Goal: Transaction & Acquisition: Book appointment/travel/reservation

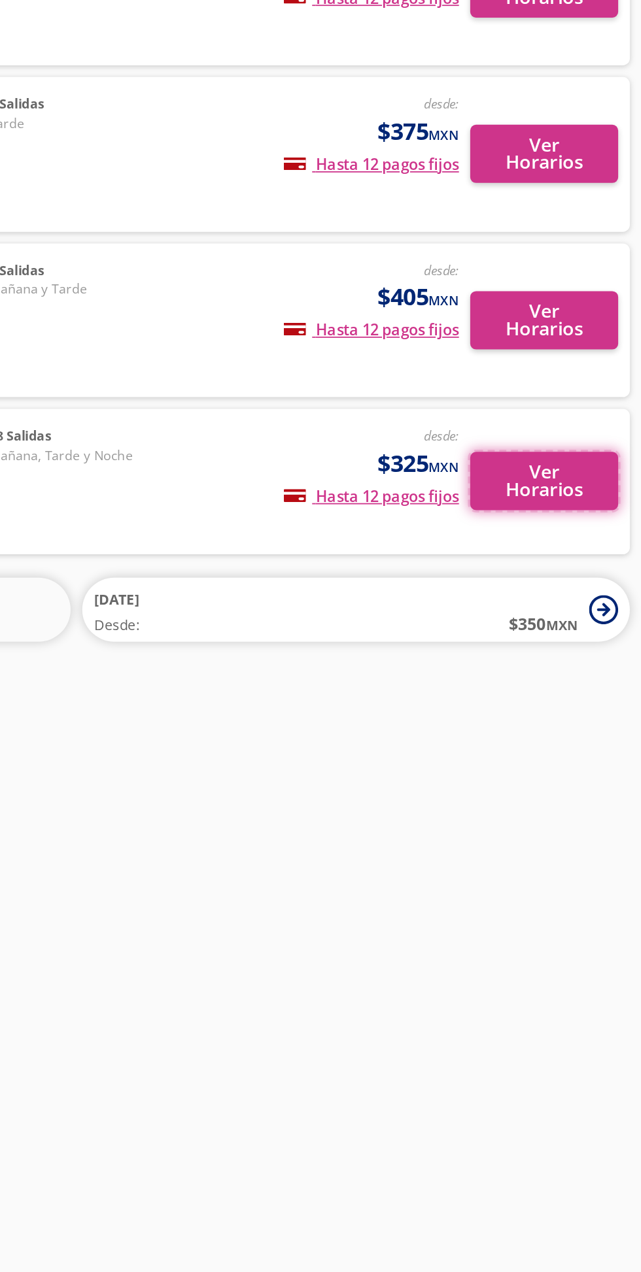
click at [579, 522] on button "Ver Horarios" at bounding box center [582, 514] width 83 height 33
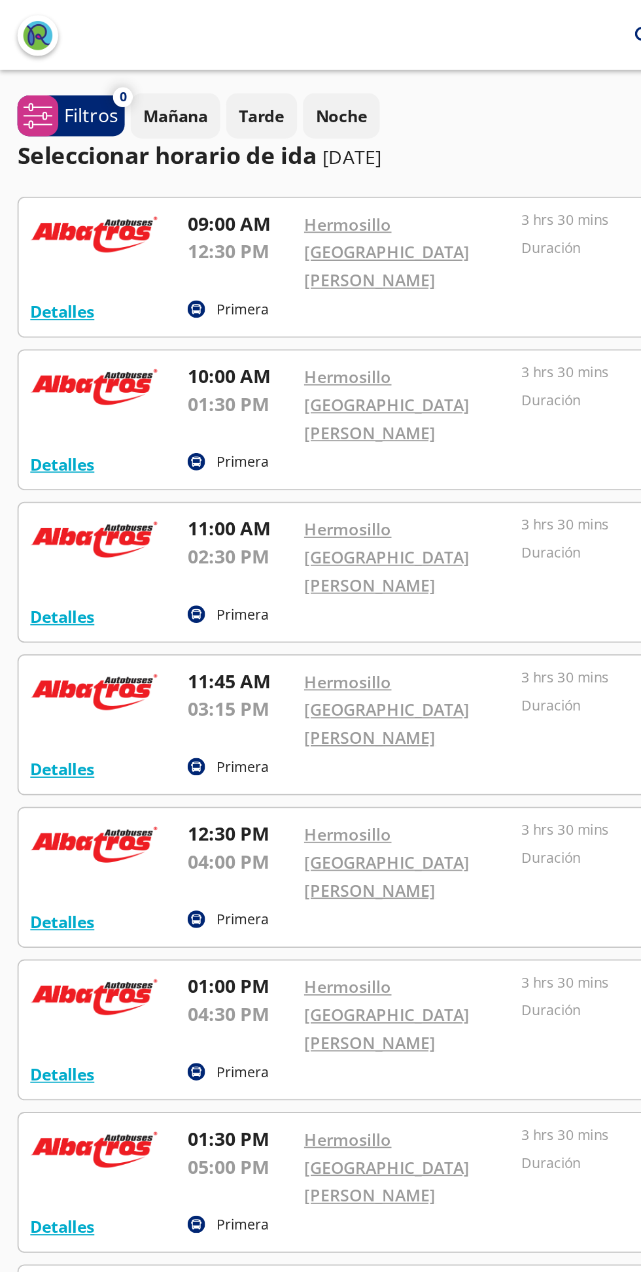
click at [23, 150] on div at bounding box center [320, 150] width 620 height 78
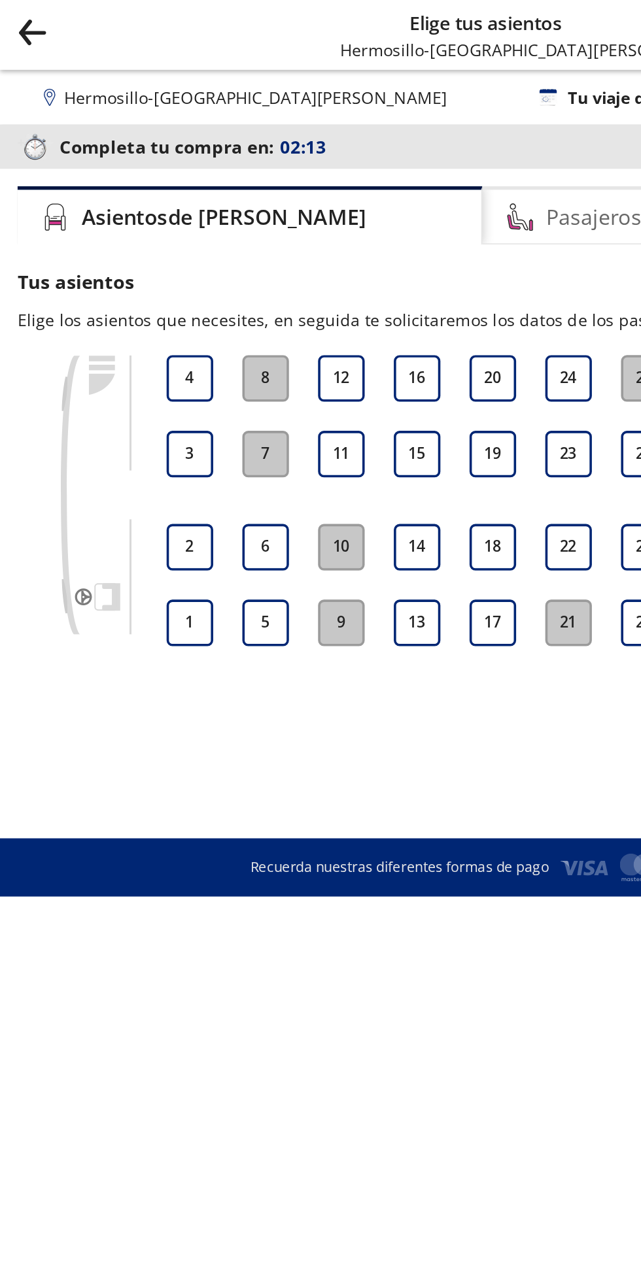
click at [111, 214] on button "4" at bounding box center [107, 212] width 26 height 26
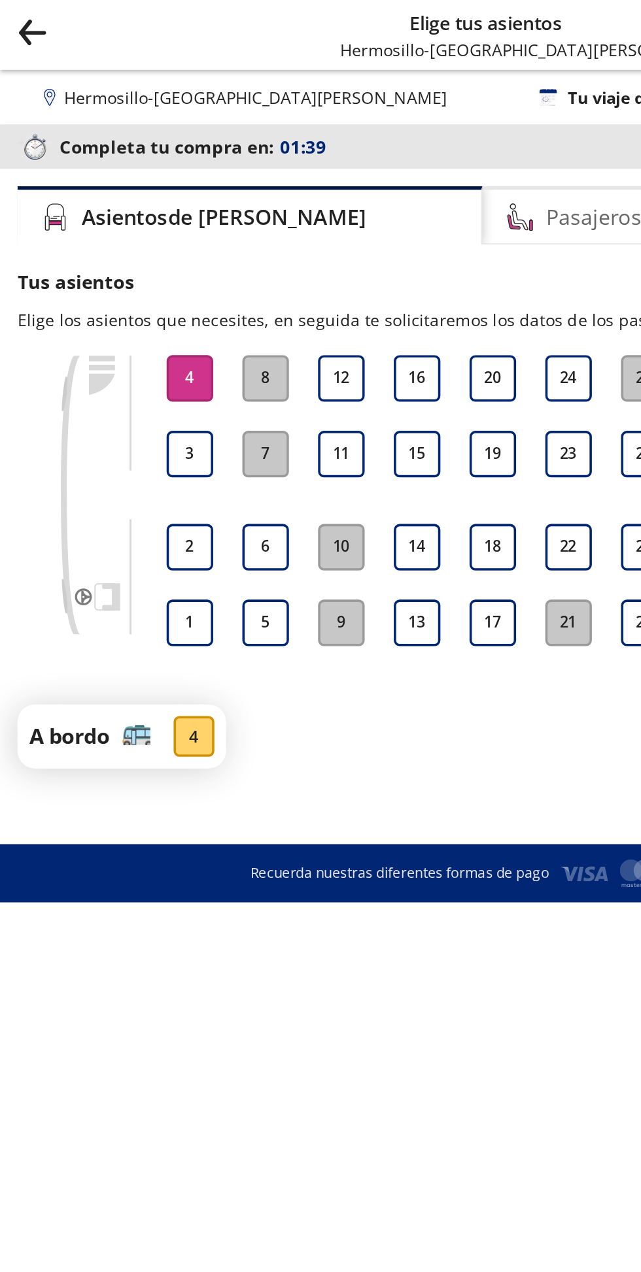
click at [285, 356] on button "17" at bounding box center [277, 350] width 26 height 26
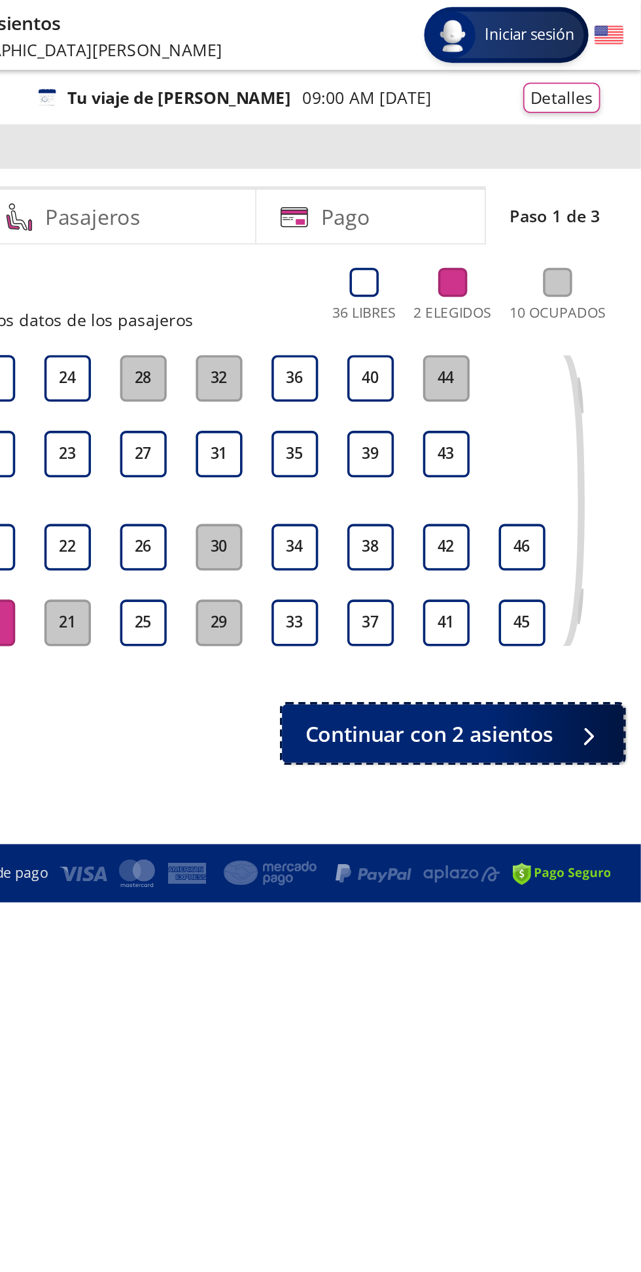
click at [548, 411] on span "Continuar con 2 asientos" at bounding box center [521, 412] width 139 height 18
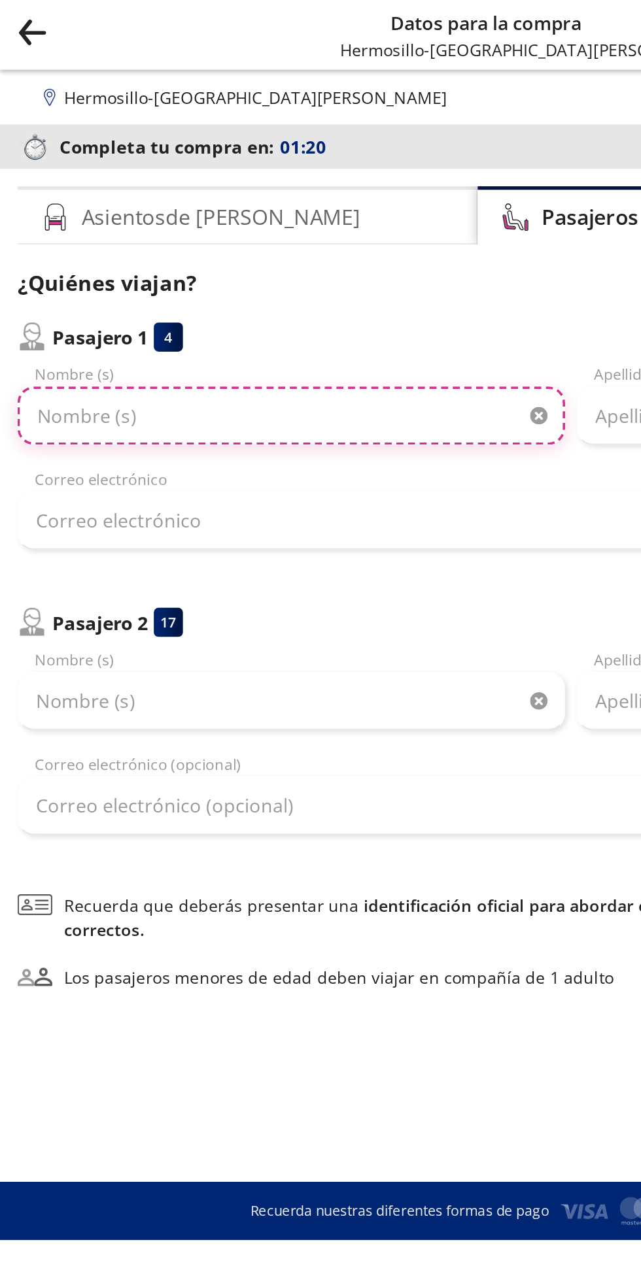
click at [128, 230] on input "Nombre (s)" at bounding box center [163, 233] width 307 height 33
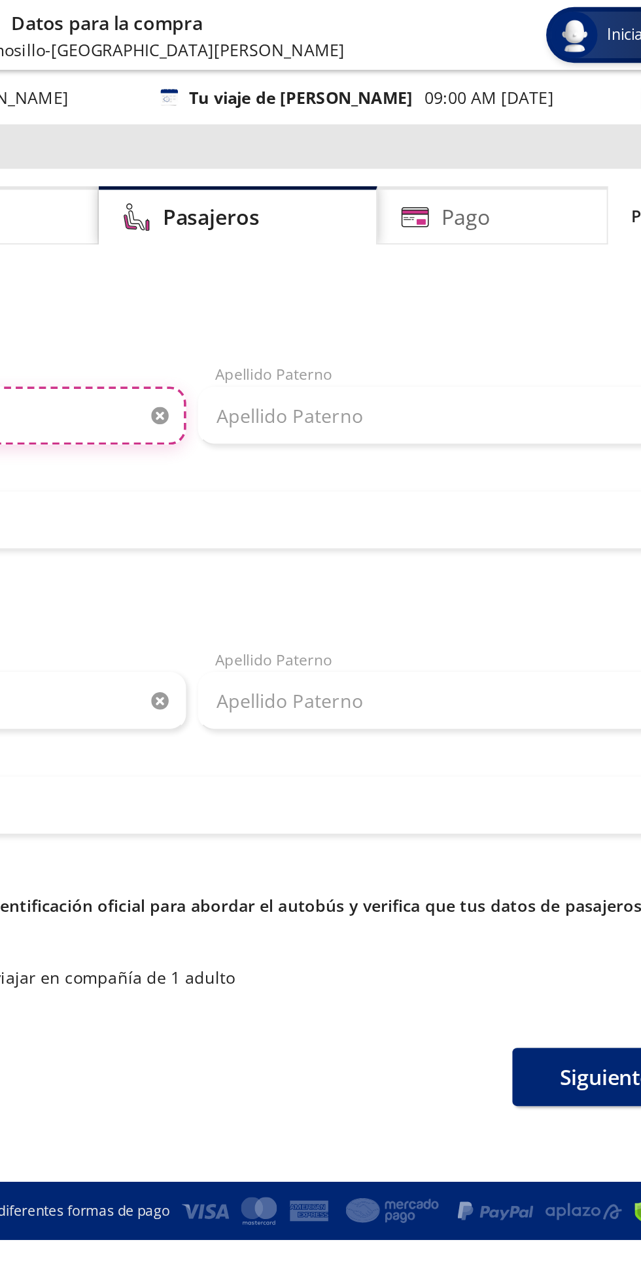
type input "Sergio"
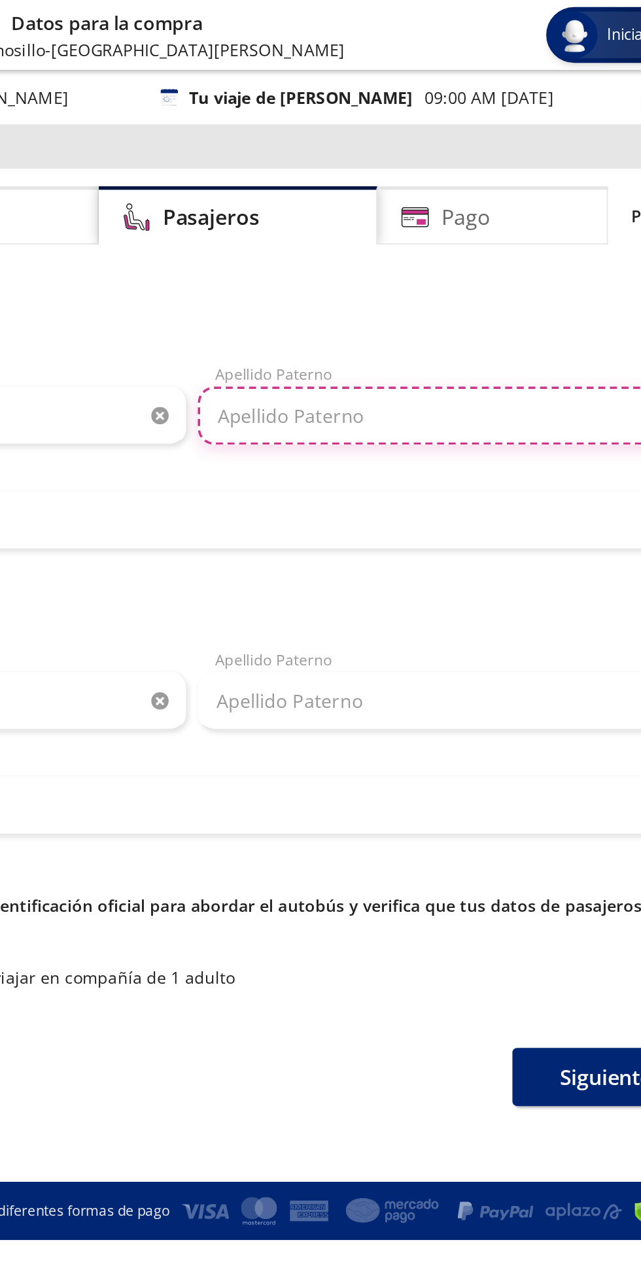
click at [411, 236] on input "Apellido Paterno" at bounding box center [477, 233] width 307 height 33
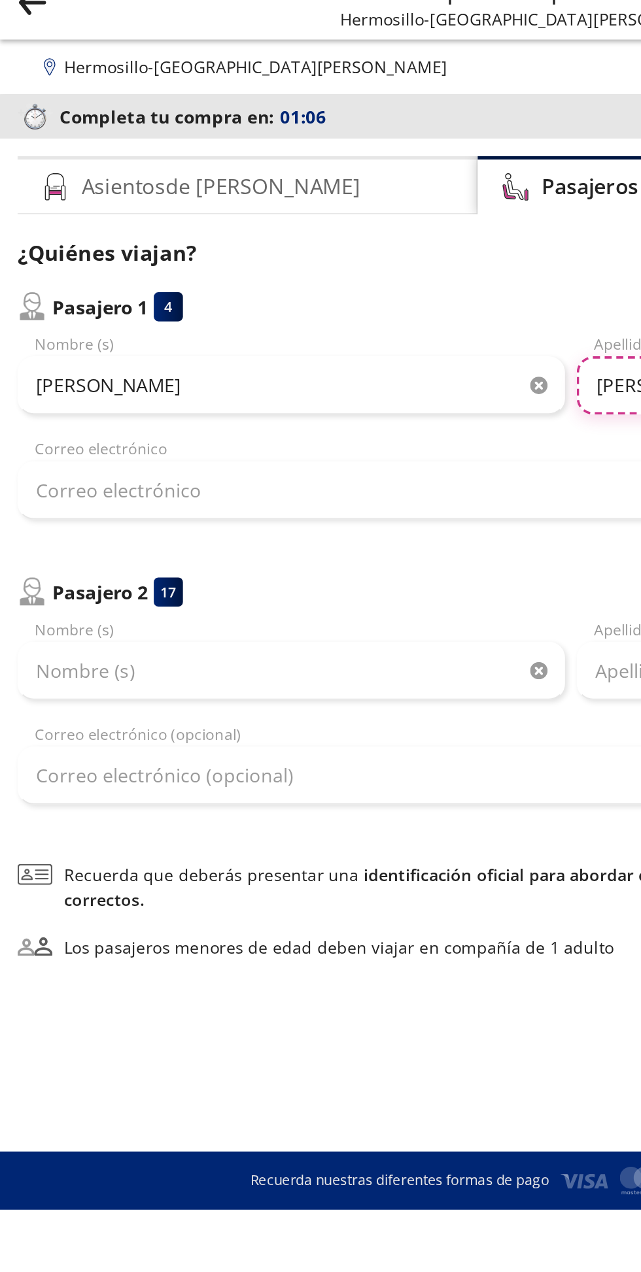
type input "Rodríguez"
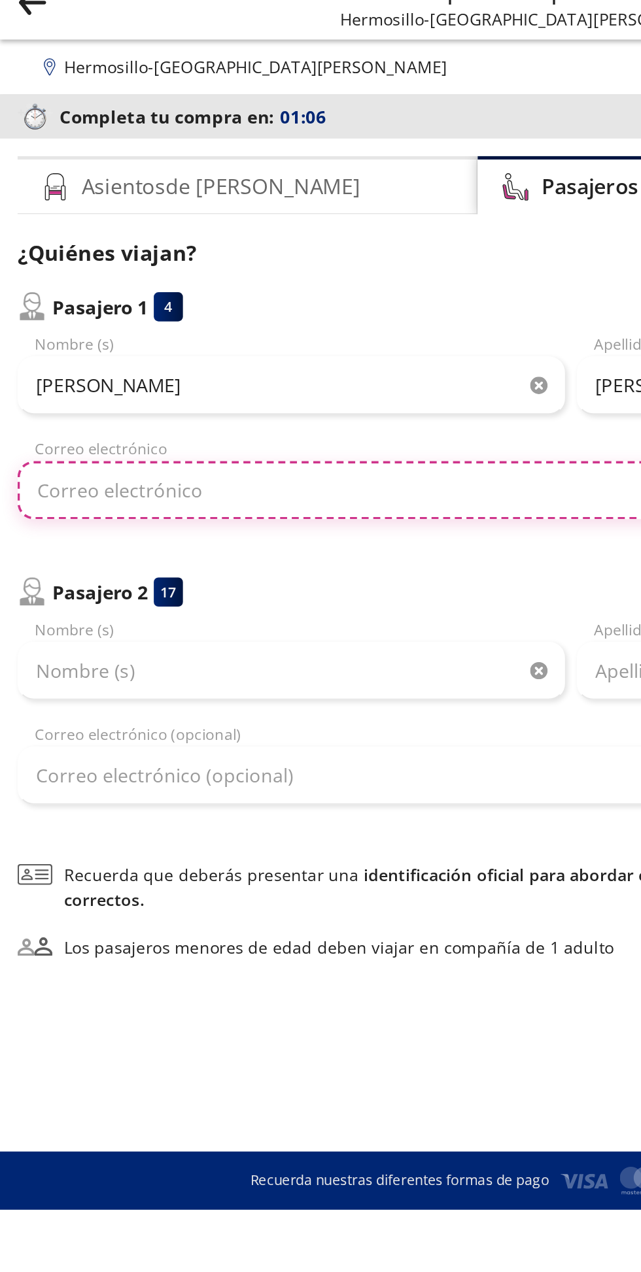
click at [125, 294] on input "Correo electrónico" at bounding box center [320, 292] width 621 height 33
type input "Sergi"
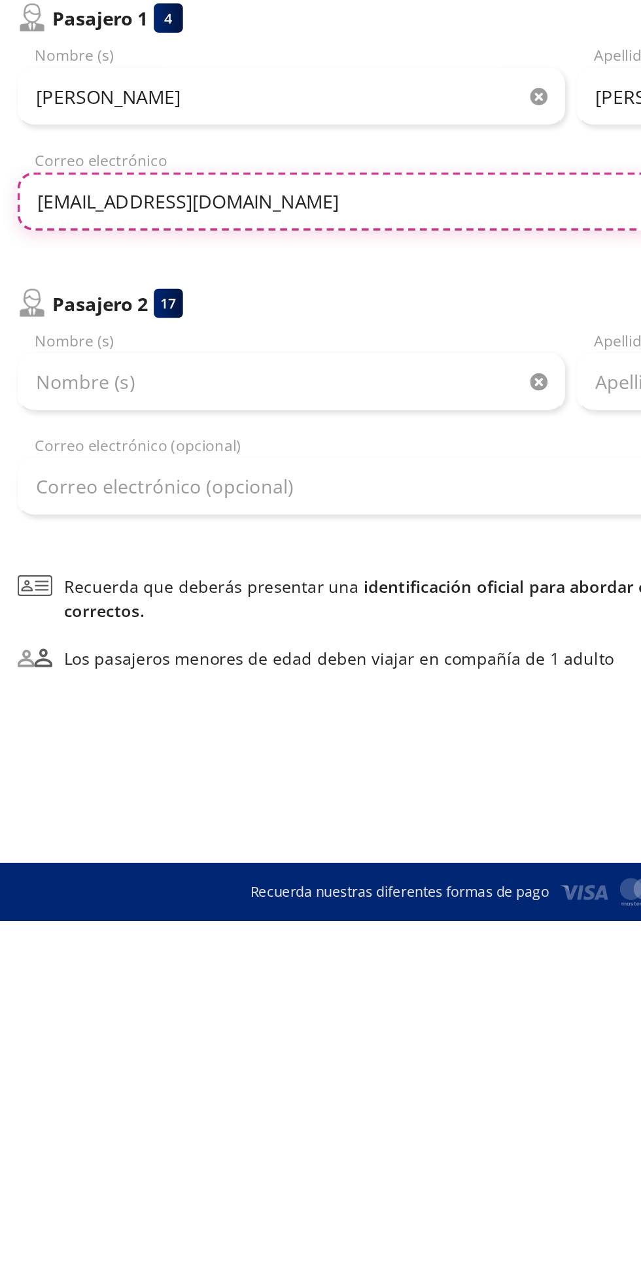
type input "sergiorodriguezyocupicio@gmail.com"
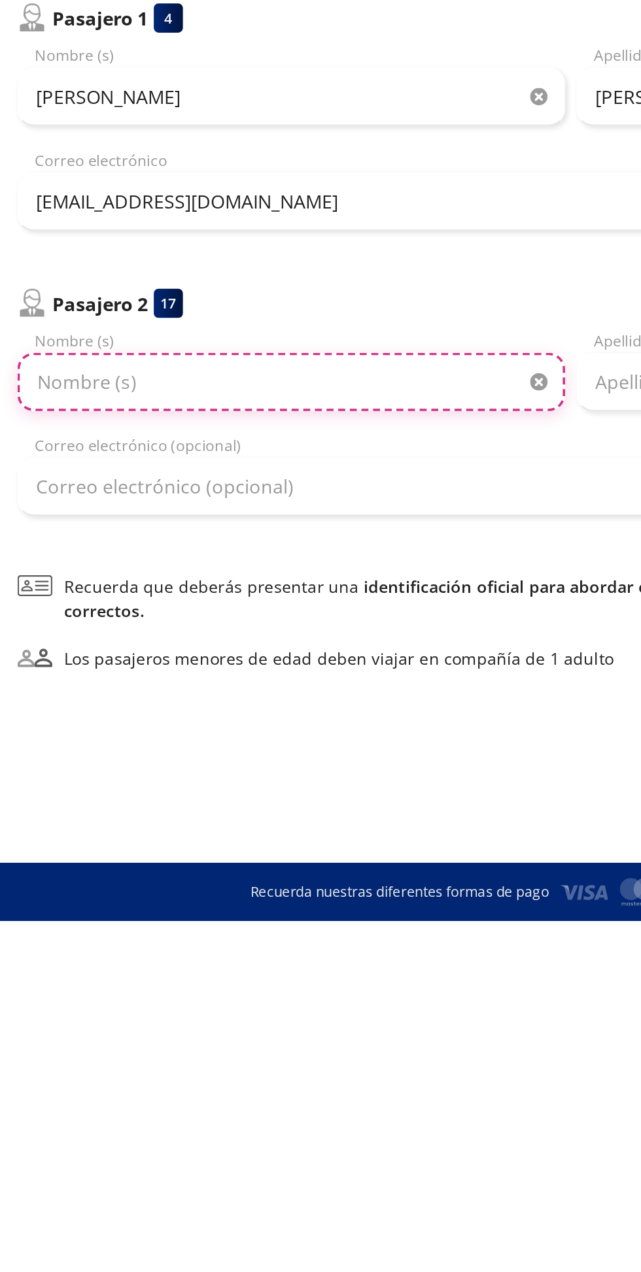
click at [76, 392] on input "Nombre (s)" at bounding box center [163, 393] width 307 height 33
type input "Rafael"
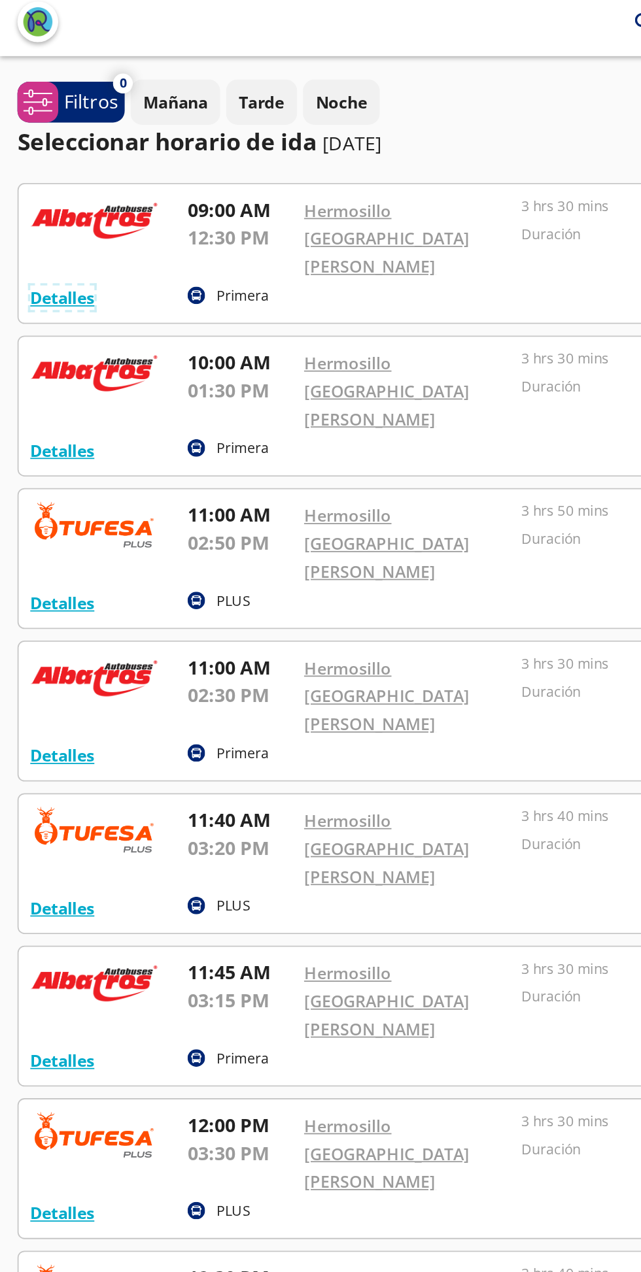
click at [33, 168] on button "Detalles" at bounding box center [35, 175] width 36 height 14
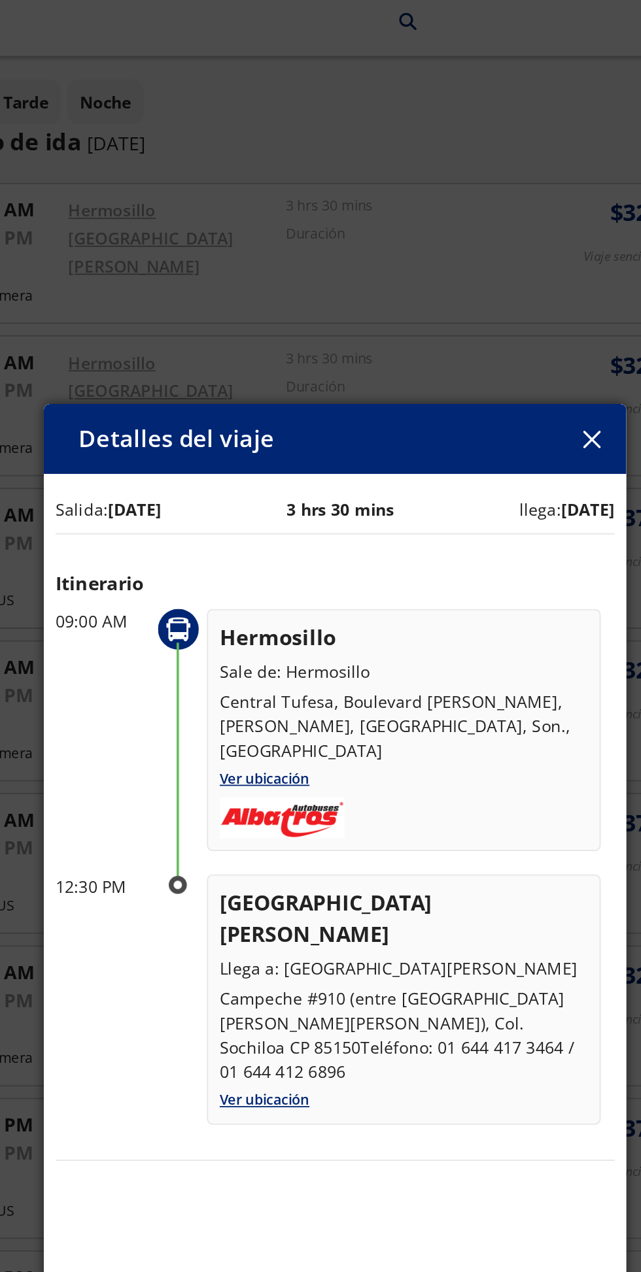
click at [473, 245] on button "button" at bounding box center [464, 255] width 20 height 20
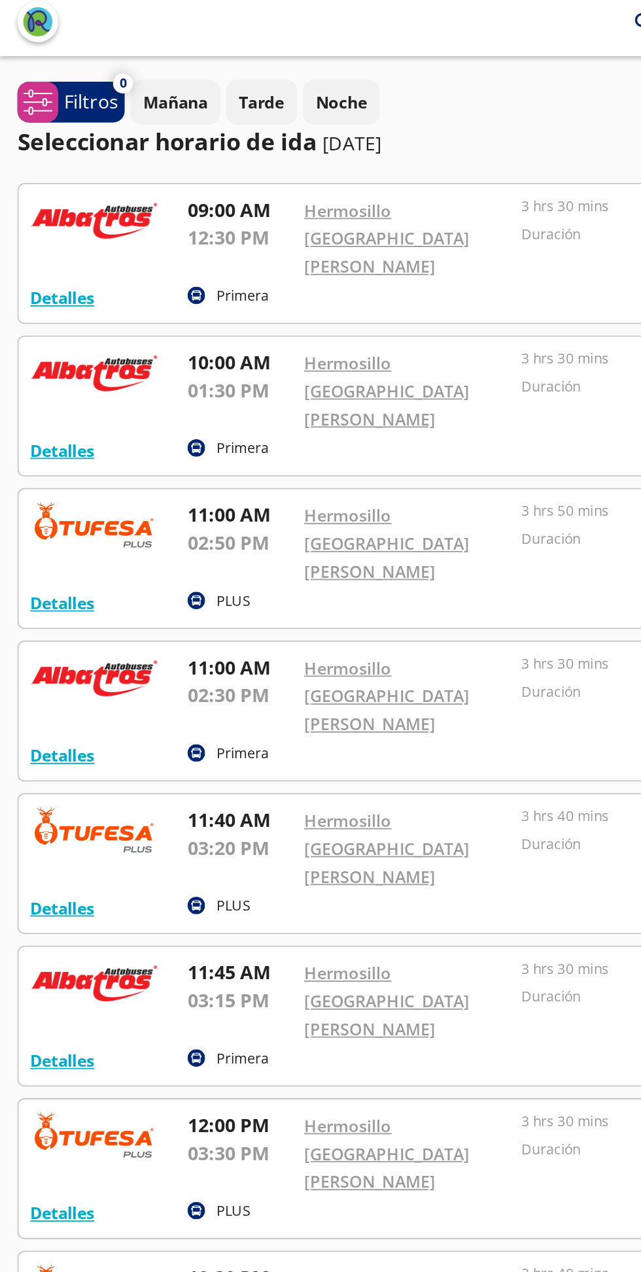
click at [31, 167] on div "Detalles" at bounding box center [35, 175] width 36 height 16
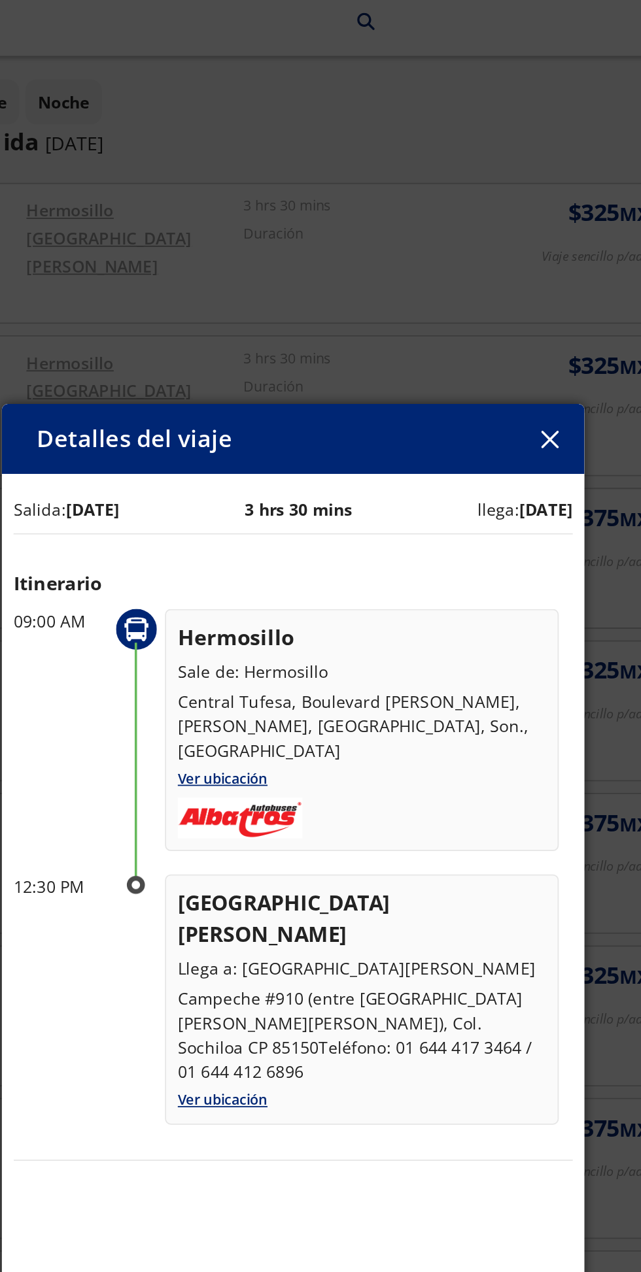
click at [320, 660] on div "Salida: 11 Sep 25 3 hrs 30 mins llega: 11 Sep 25 Itinerario 09:00 AM Hermosillo…" at bounding box center [320, 656] width 327 height 764
click at [468, 250] on icon "button" at bounding box center [464, 255] width 10 height 10
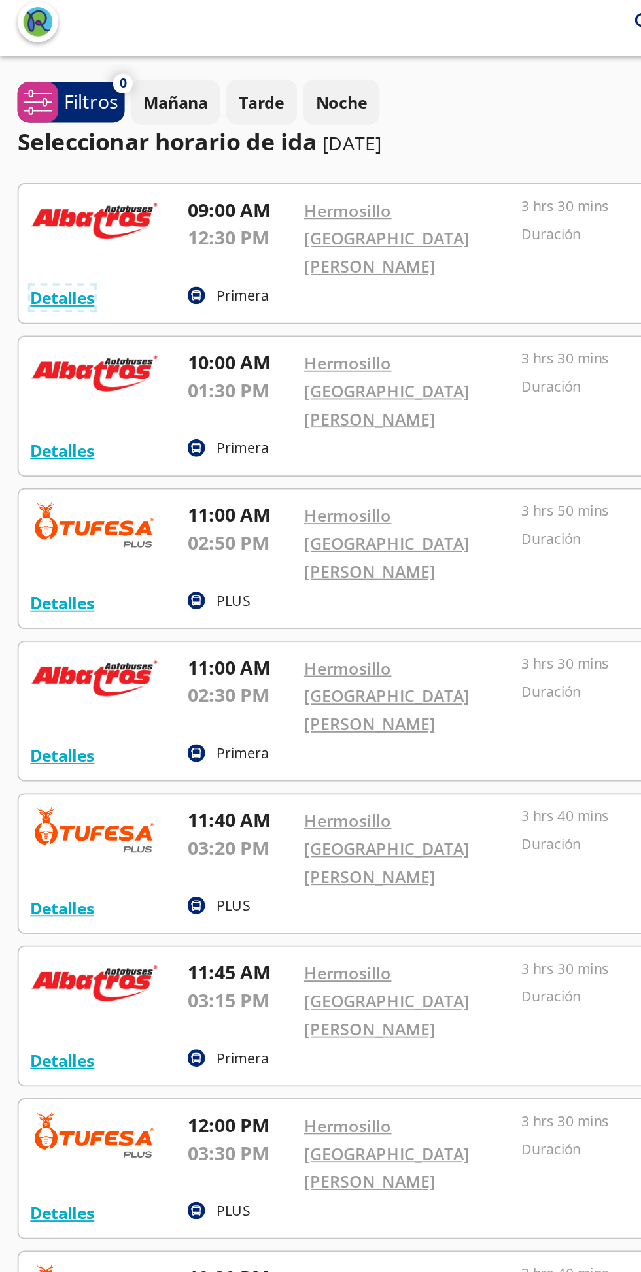
click at [27, 168] on button "Detalles" at bounding box center [35, 175] width 36 height 14
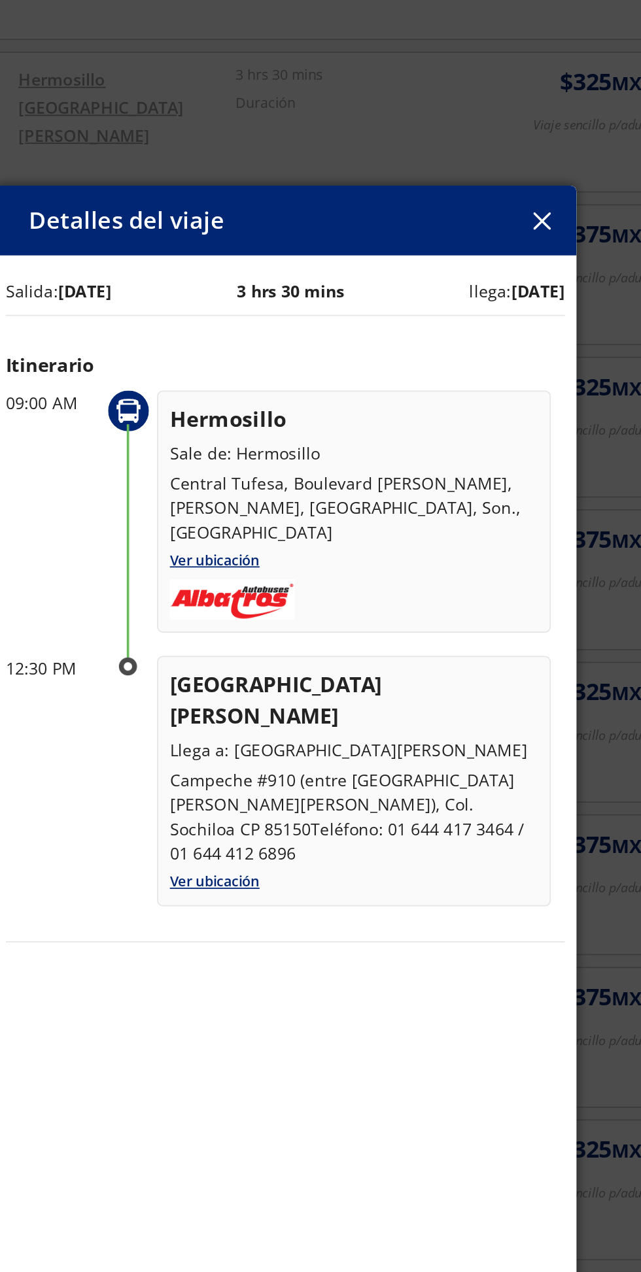
scroll to position [37, 0]
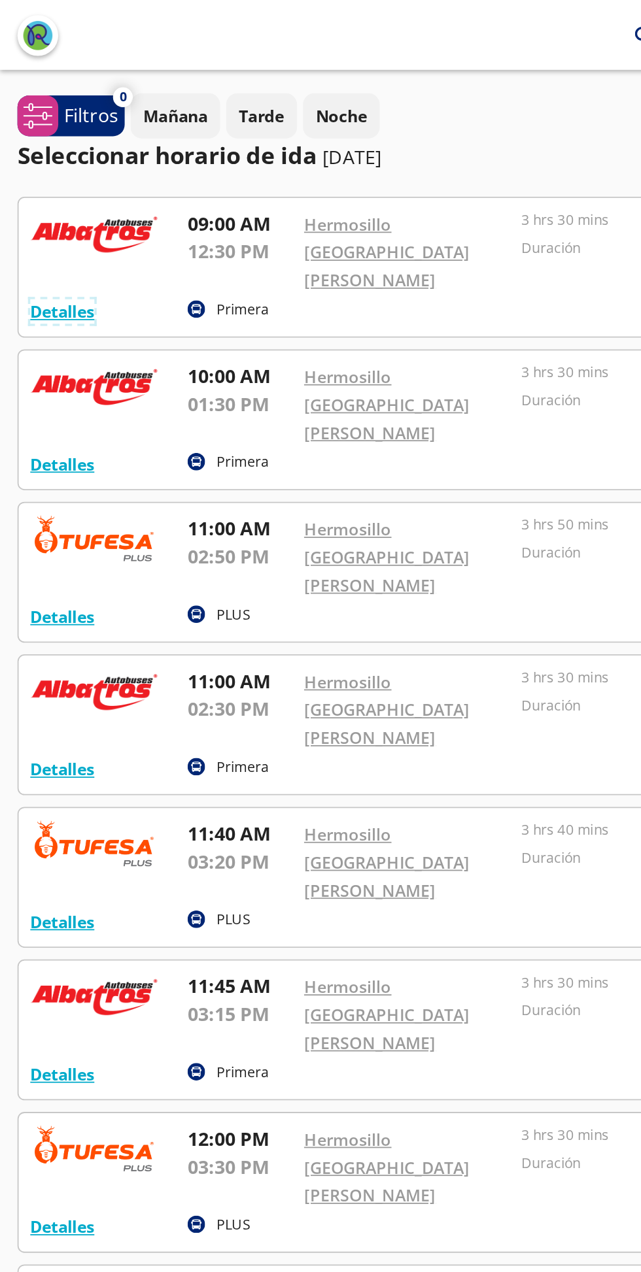
click at [37, 168] on button "Detalles" at bounding box center [35, 175] width 36 height 14
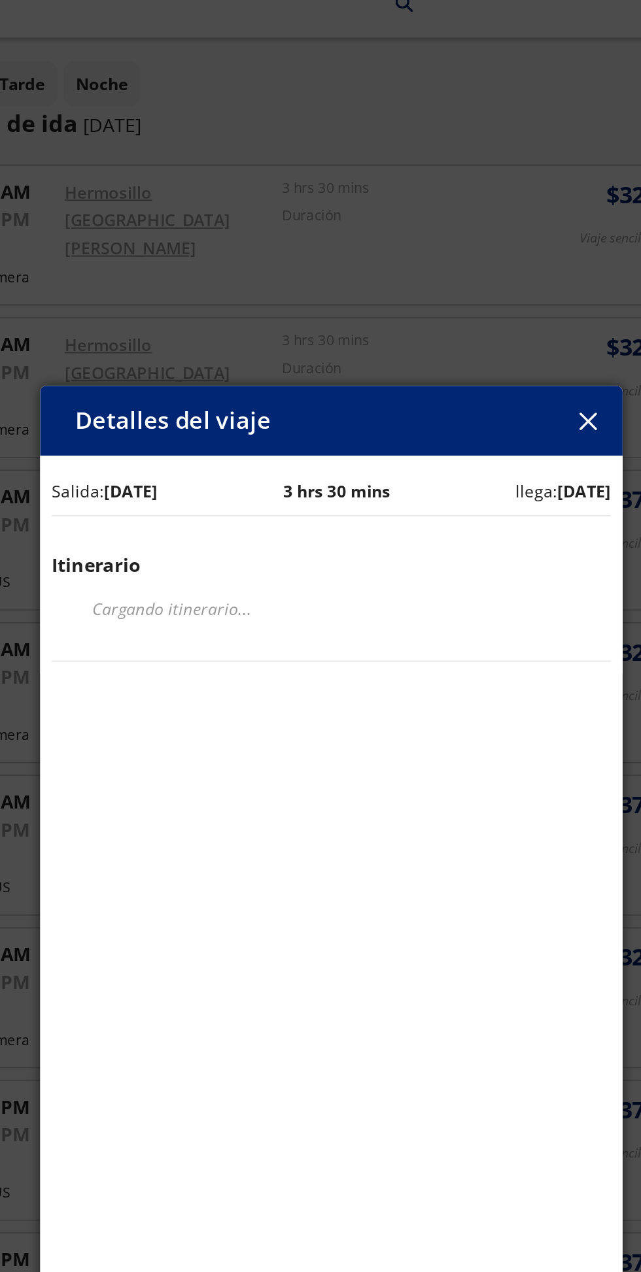
click at [220, 366] on em "Cargando itinerario ..." at bounding box center [231, 360] width 90 height 12
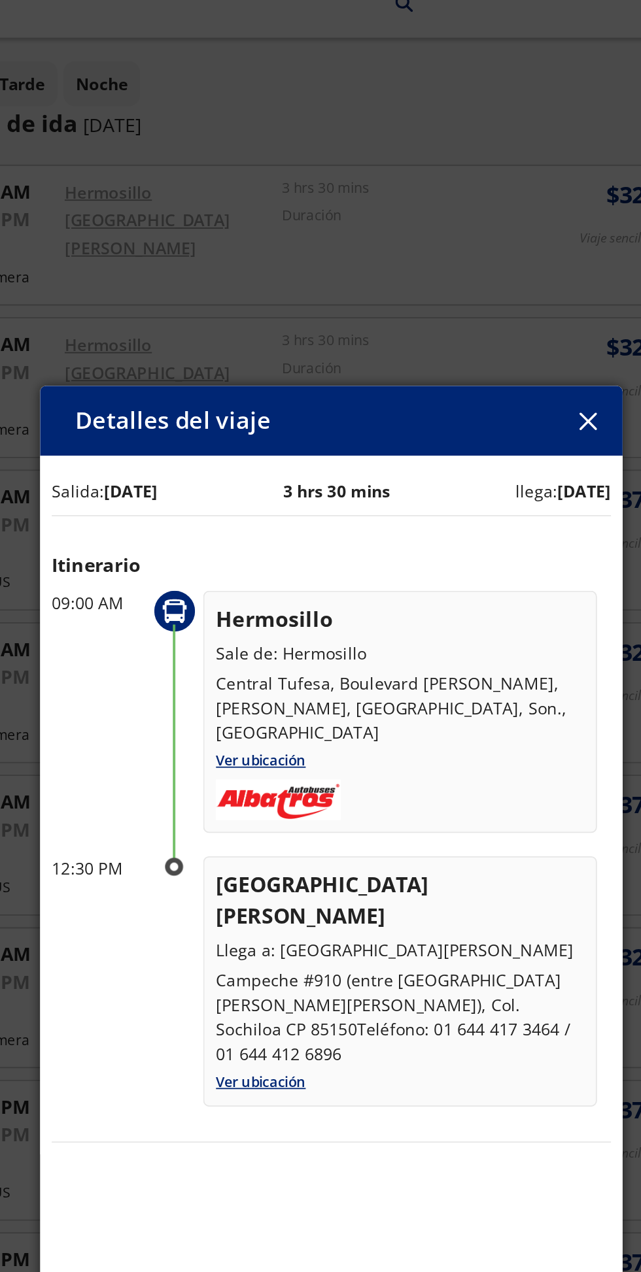
click at [234, 373] on circle at bounding box center [232, 361] width 23 height 23
click at [239, 505] on icon at bounding box center [232, 505] width 20 height 20
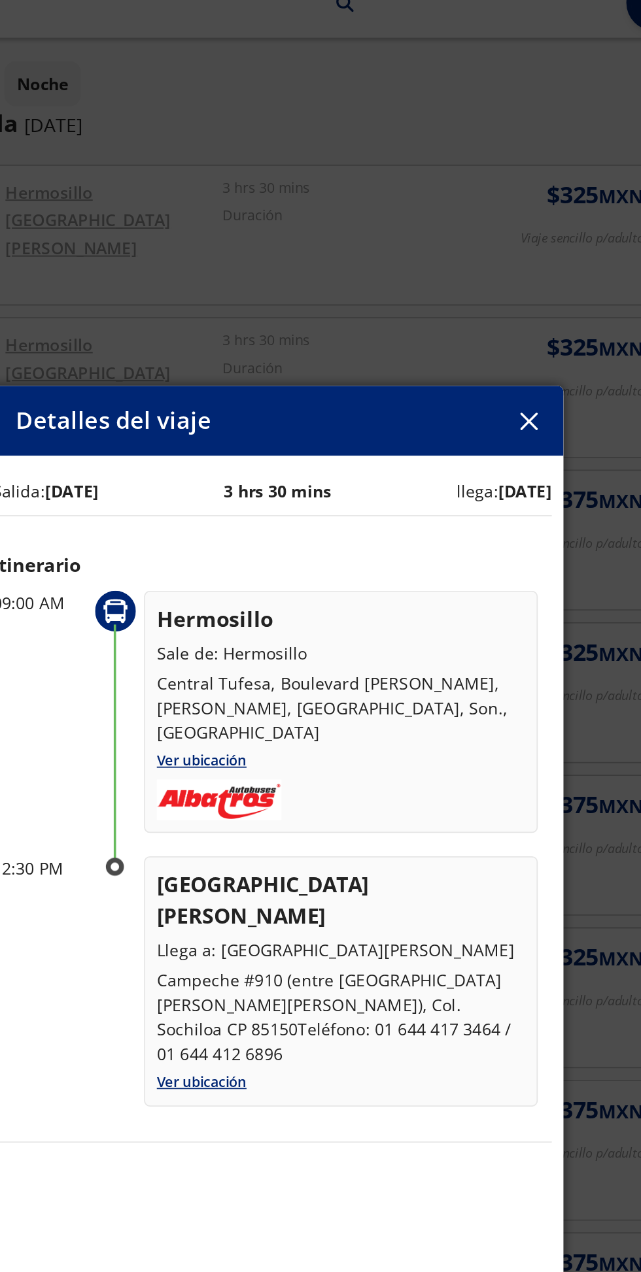
click at [350, 424] on p "Central Tufesa, Boulevard Luis Encinas J., Coloso, Hermosillo, Son., México" at bounding box center [359, 415] width 207 height 41
click at [280, 392] on div "Hermosillo Sale de: Hermosillo Central Tufesa, Boulevard Luis Encinas J., Colos…" at bounding box center [359, 396] width 207 height 79
click at [290, 375] on p "Hermosillo" at bounding box center [359, 366] width 207 height 18
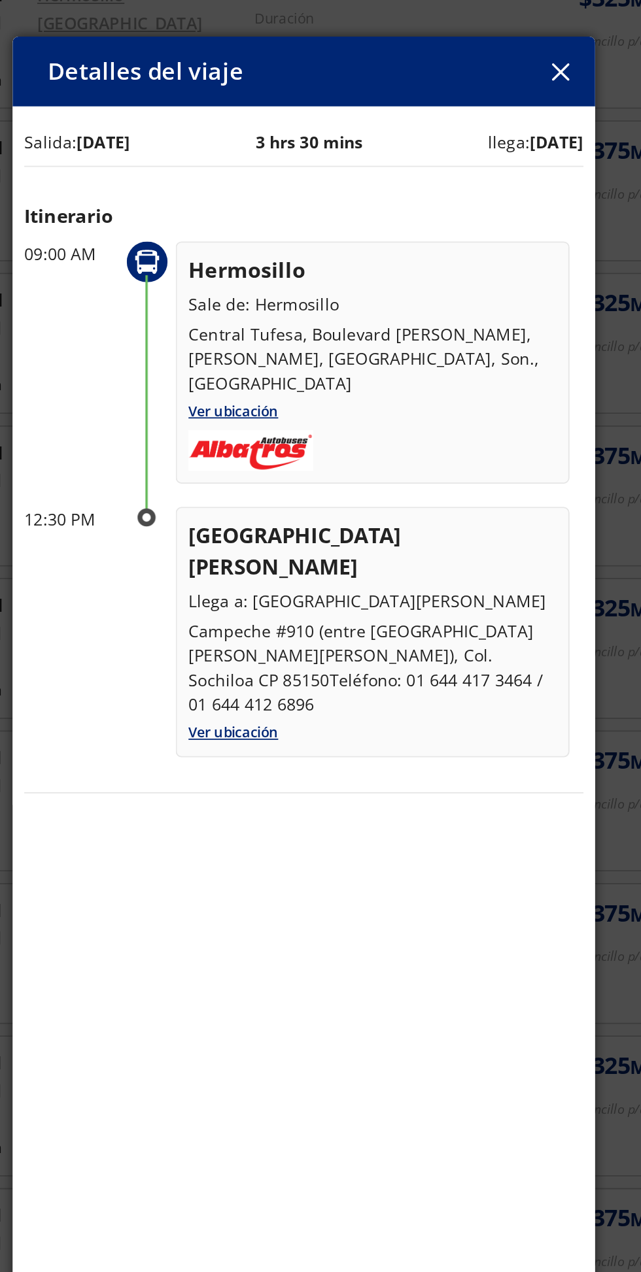
click at [294, 471] on img at bounding box center [291, 467] width 70 height 23
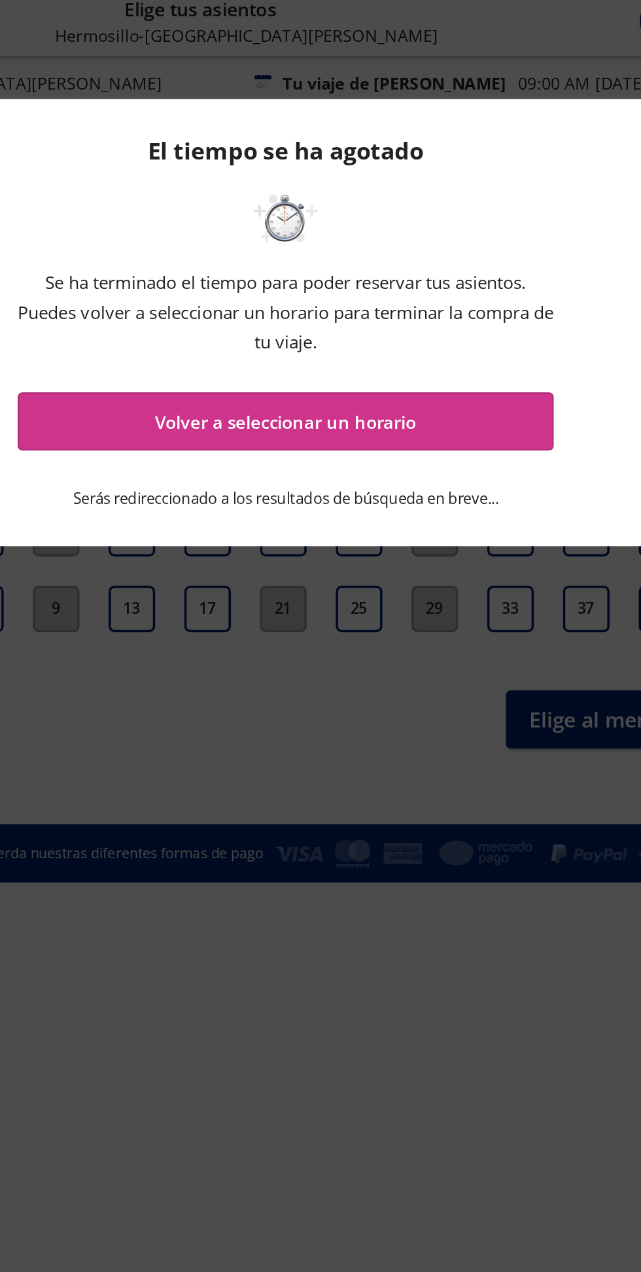
click at [268, 252] on button "Volver a seleccionar un horario" at bounding box center [320, 244] width 301 height 33
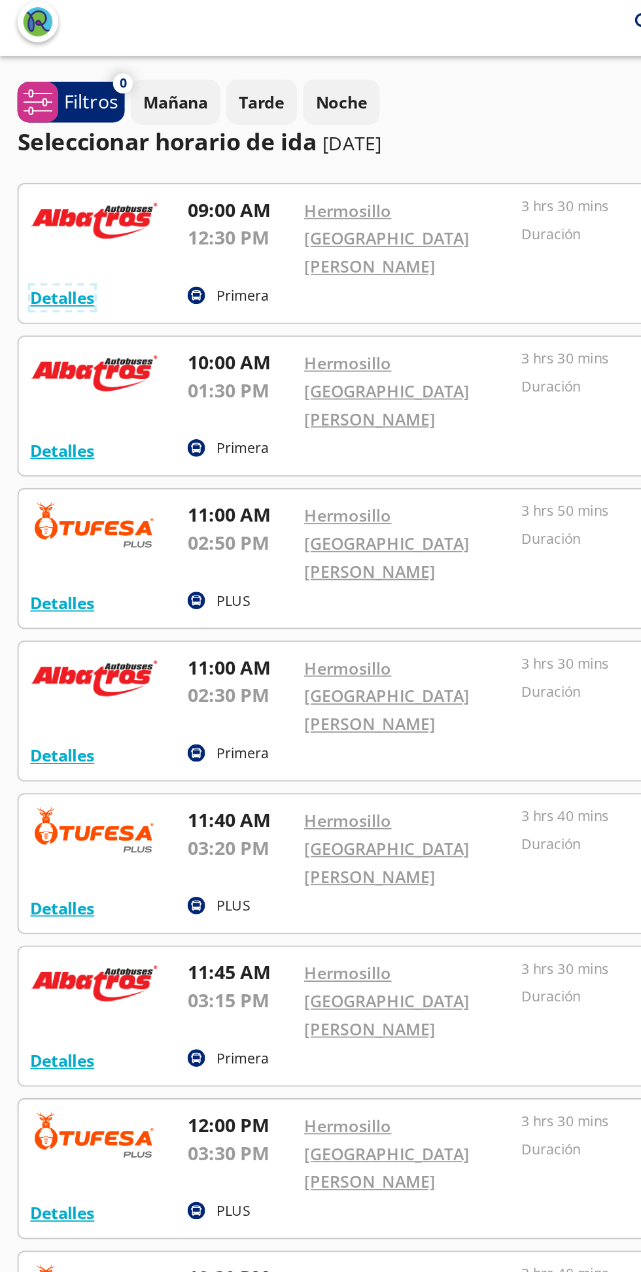
click at [42, 168] on button "Detalles" at bounding box center [35, 175] width 36 height 14
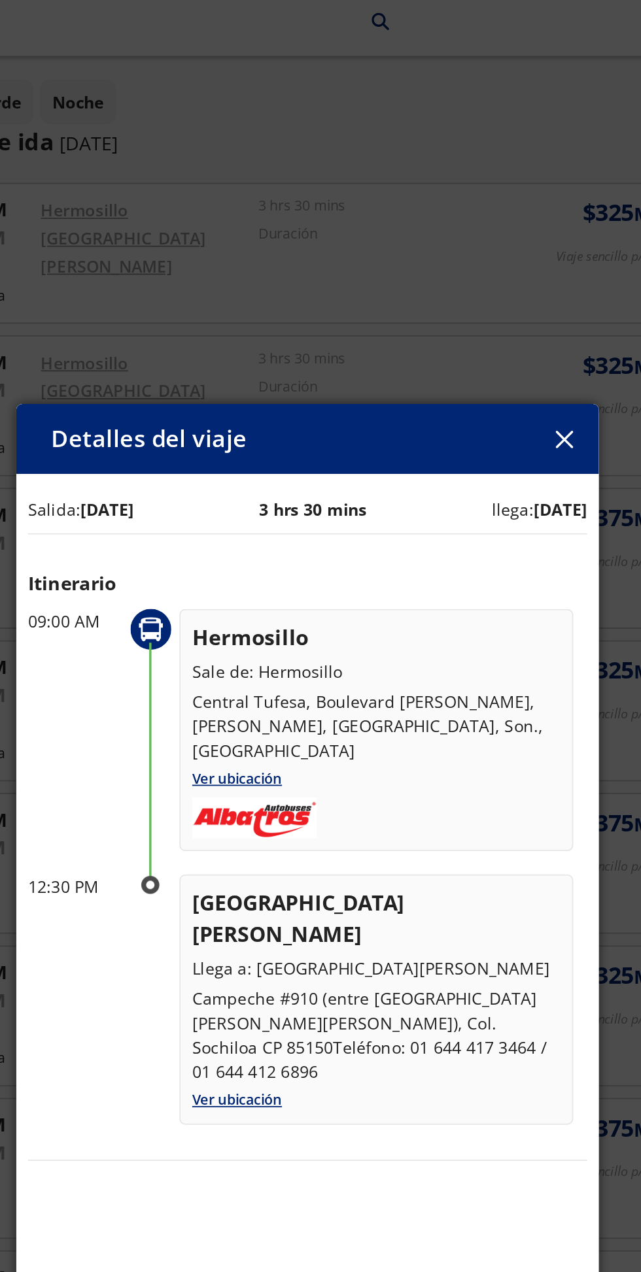
click at [304, 418] on p "Central Tufesa, Boulevard Luis Encinas J., Coloso, Hermosillo, Son., México" at bounding box center [359, 415] width 207 height 41
click at [237, 373] on circle at bounding box center [232, 361] width 23 height 23
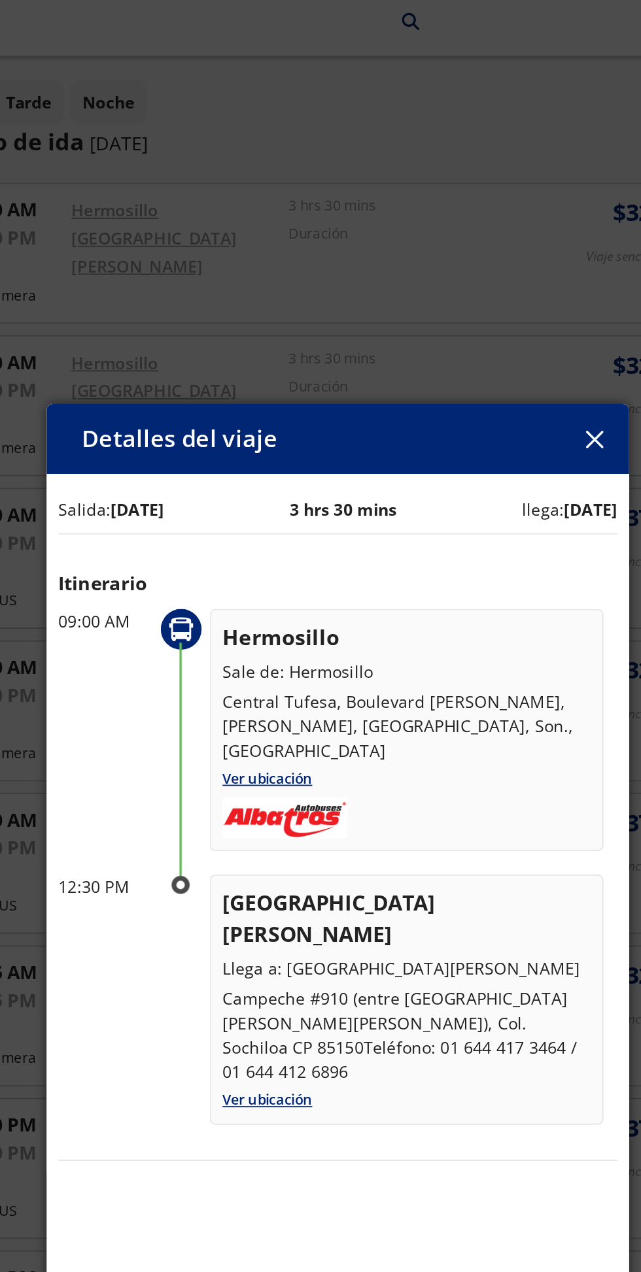
click at [224, 391] on div at bounding box center [232, 418] width 33 height 136
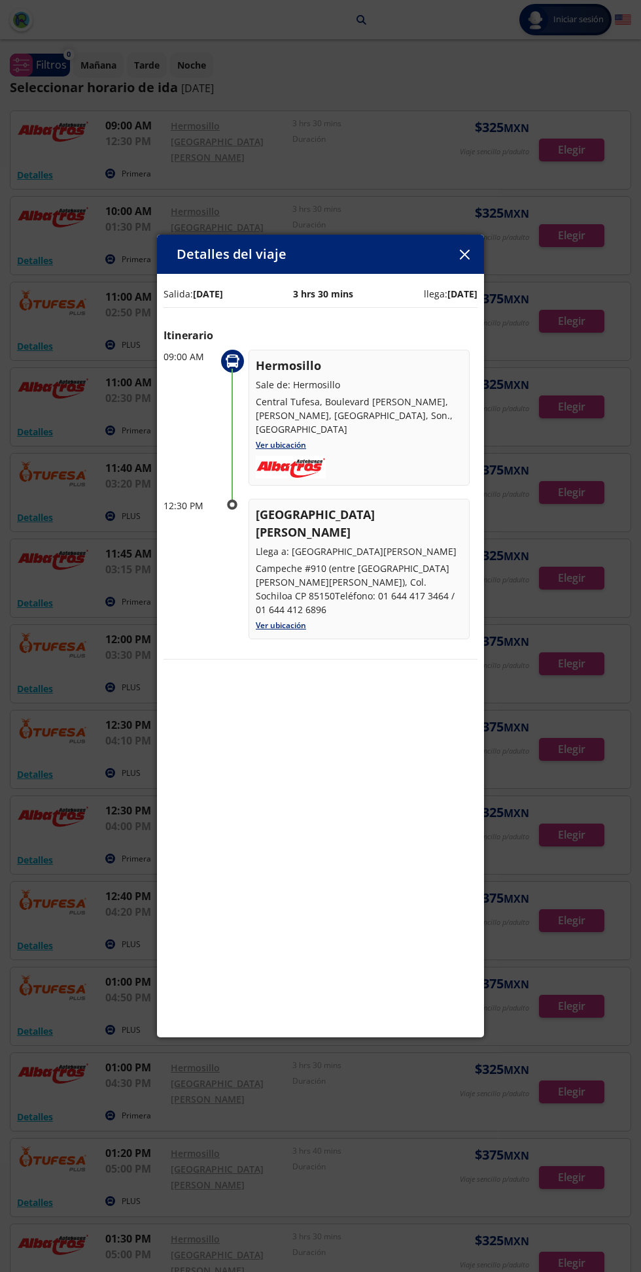
click at [465, 260] on icon "button" at bounding box center [464, 255] width 10 height 10
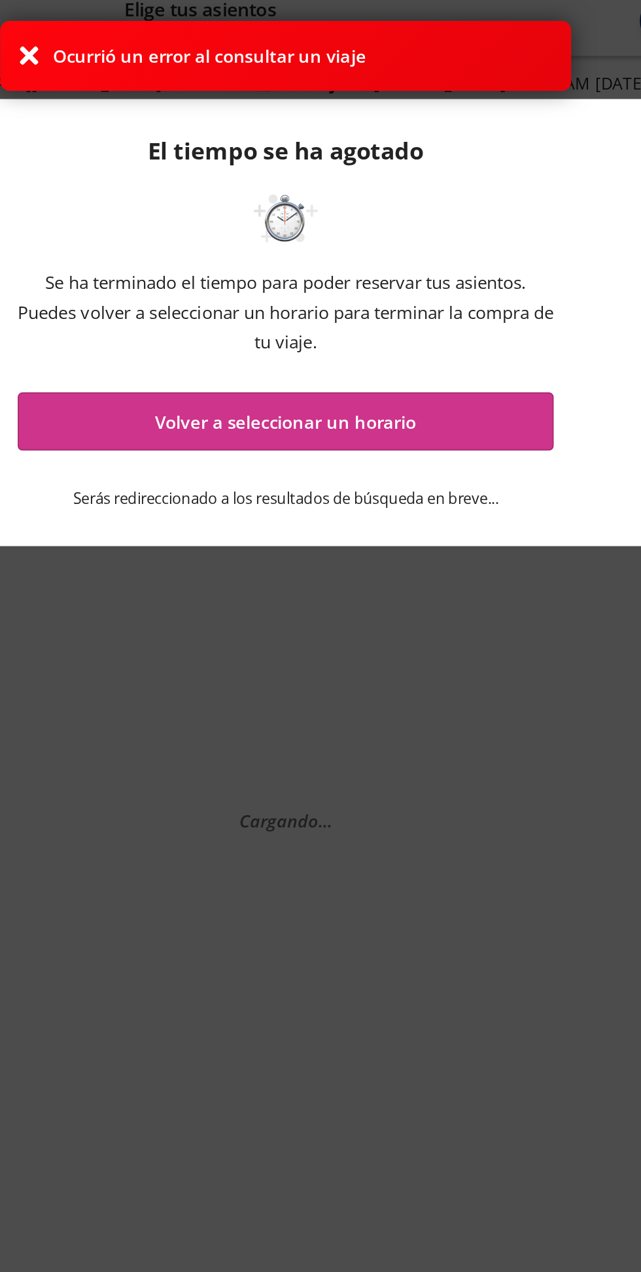
click at [347, 27] on div "Ocurrió un error al consultar un viaje" at bounding box center [320, 39] width 320 height 39
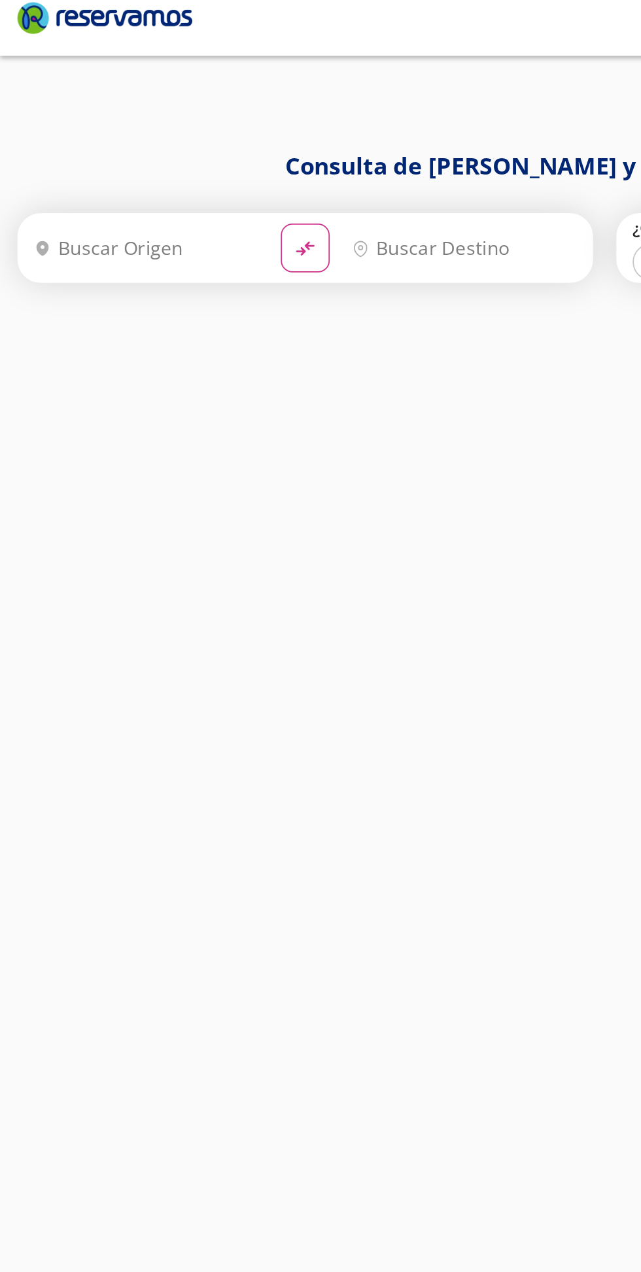
click at [65, 148] on input "Origen" at bounding box center [80, 147] width 133 height 33
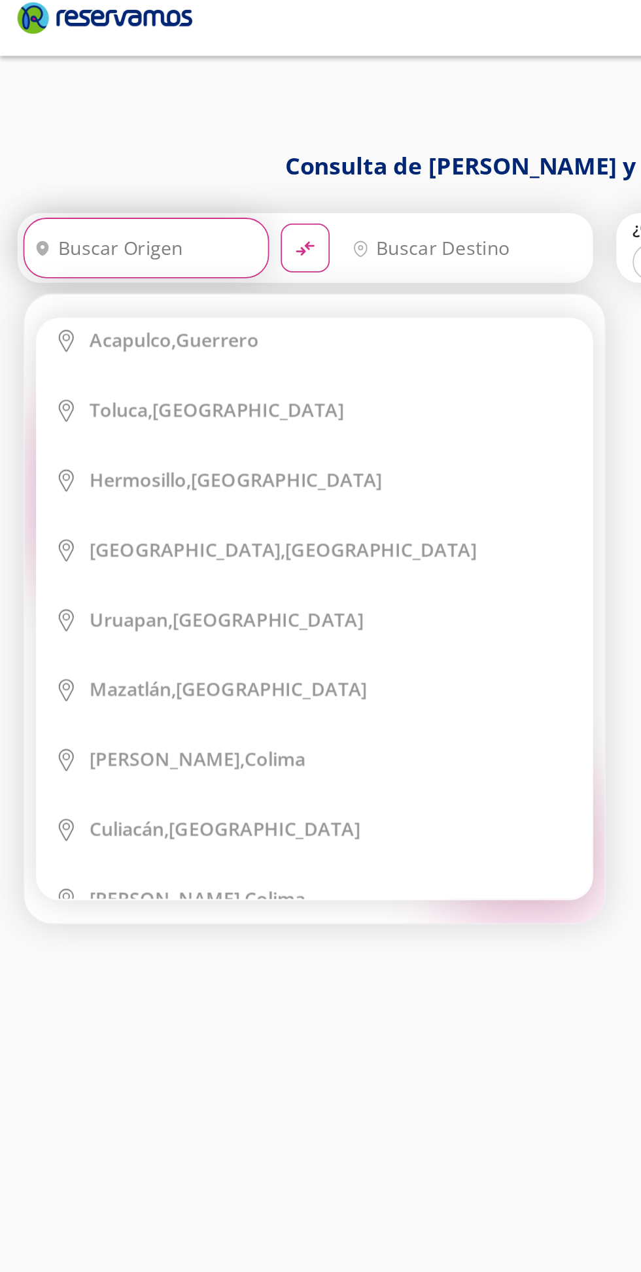
scroll to position [329, 0]
click at [148, 275] on div "Hermosillo, Sonora" at bounding box center [186, 279] width 272 height 14
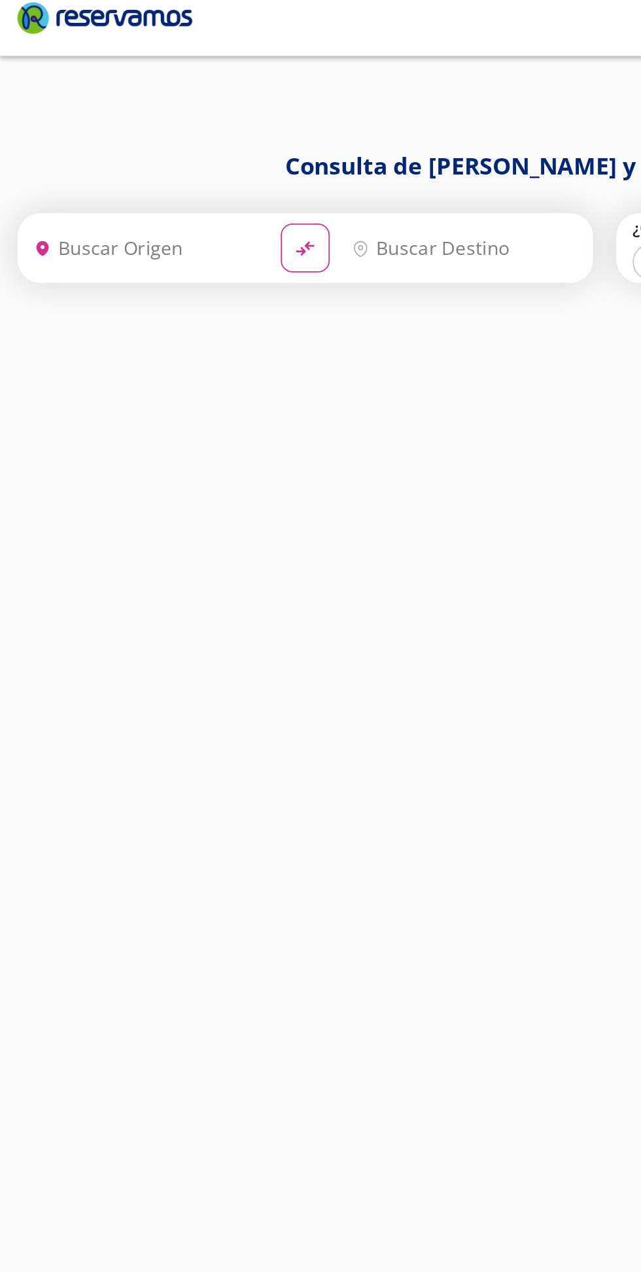
type input "Hermosillo, Sonora"
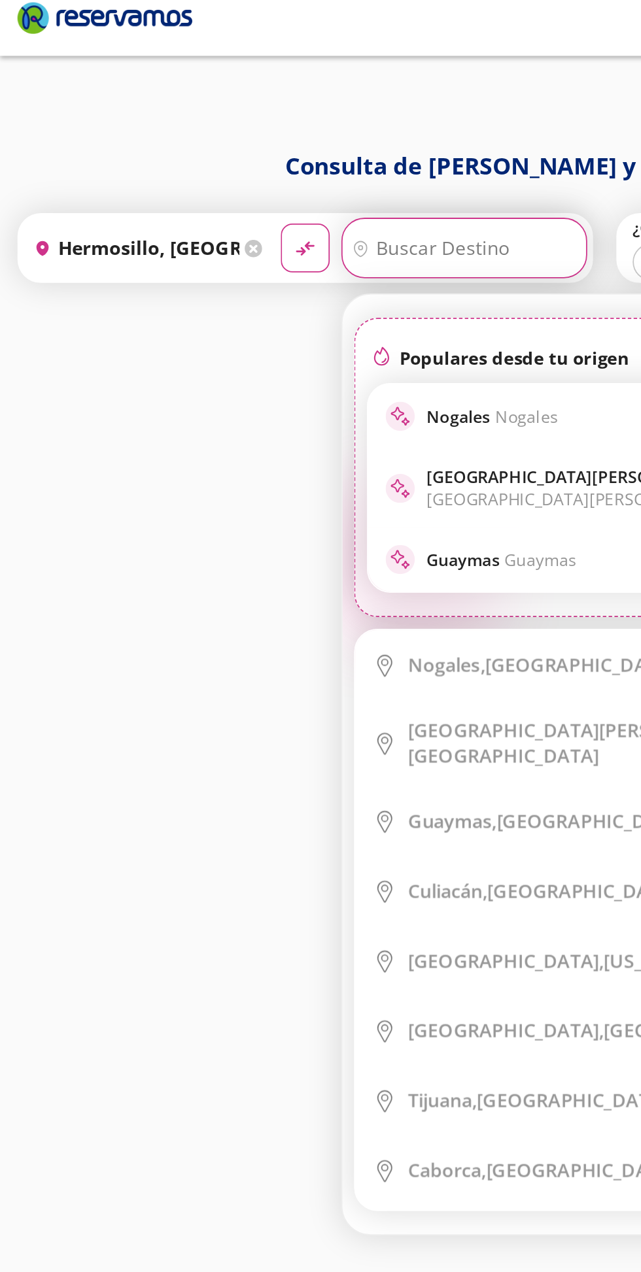
click at [273, 282] on p "Ciudad Obregón Ciudad Obregón" at bounding box center [366, 281] width 254 height 25
type input "Ciudad Obregón, Sonora"
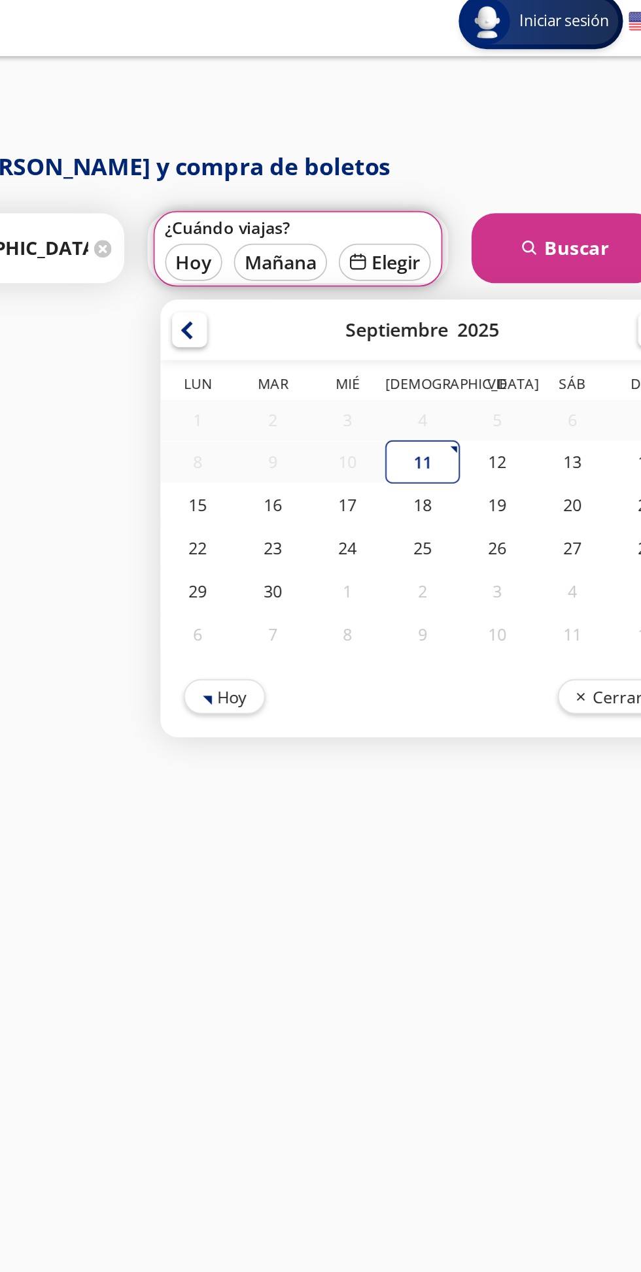
click at [396, 400] on button "Hoy" at bounding box center [388, 399] width 46 height 20
type input "11-Sep-25"
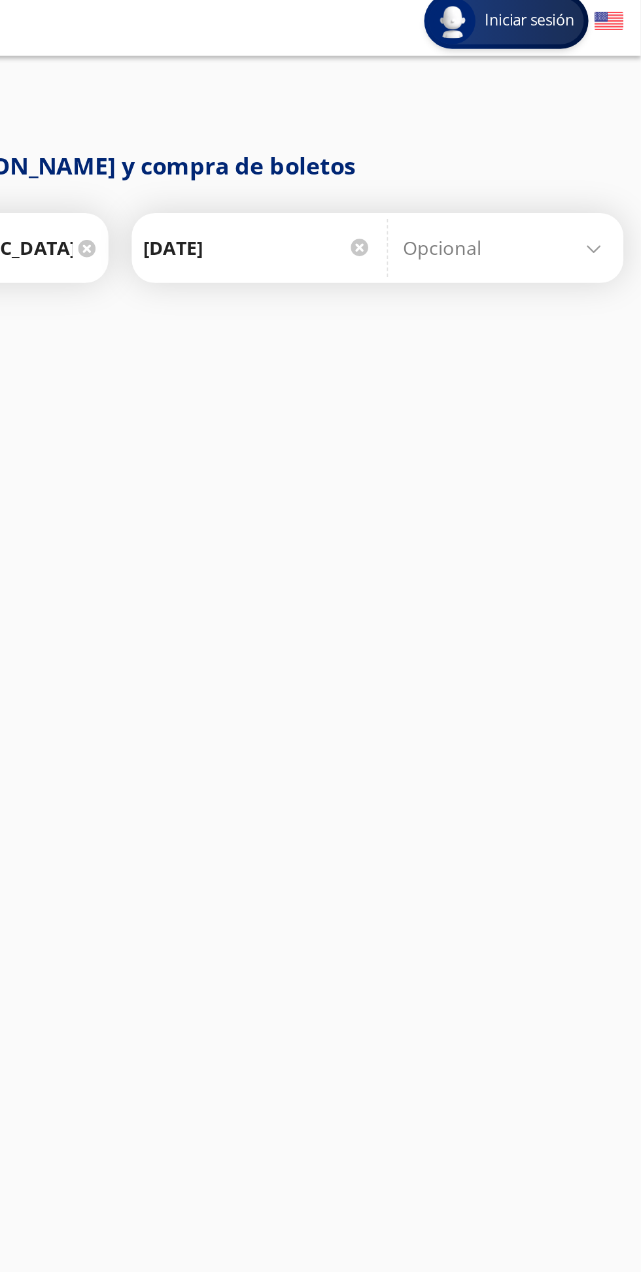
scroll to position [0, 0]
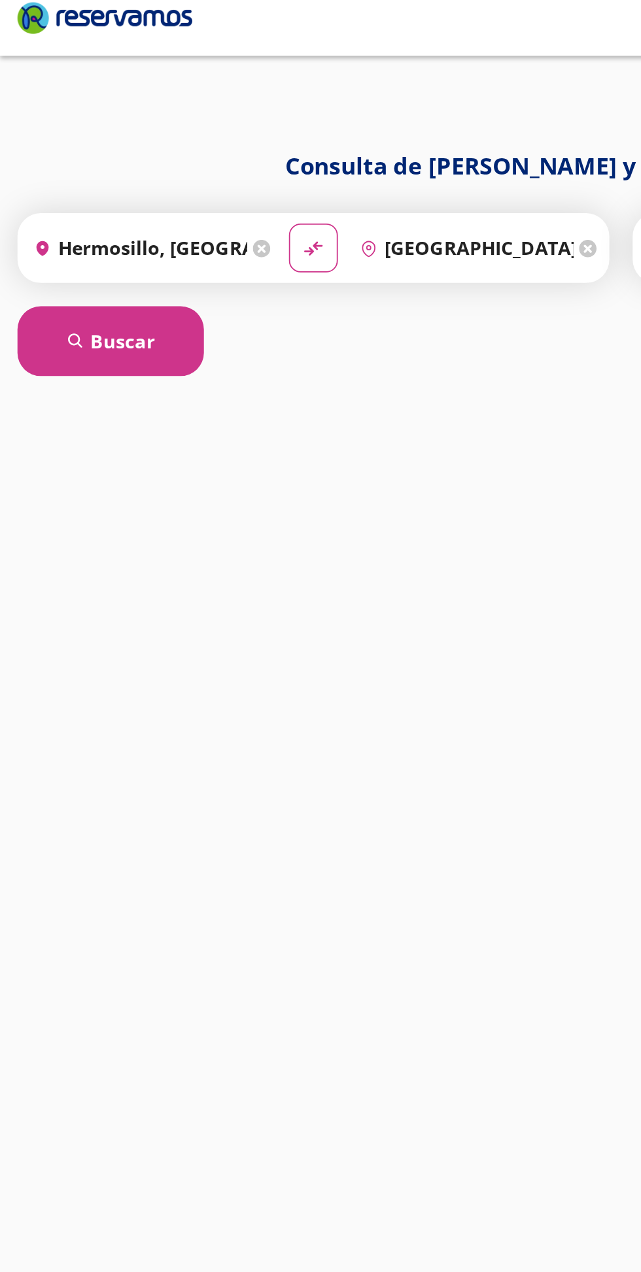
click at [69, 197] on button "search Buscar" at bounding box center [62, 199] width 105 height 39
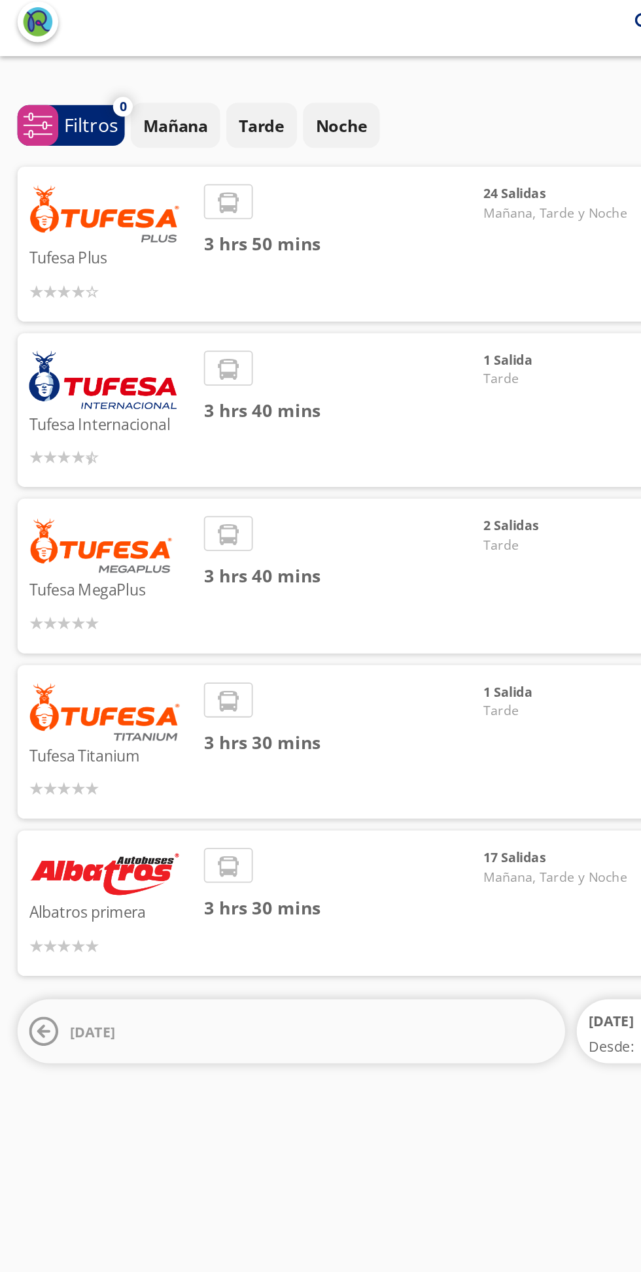
click at [63, 500] on img at bounding box center [58, 497] width 85 height 27
click at [68, 508] on img at bounding box center [58, 497] width 85 height 27
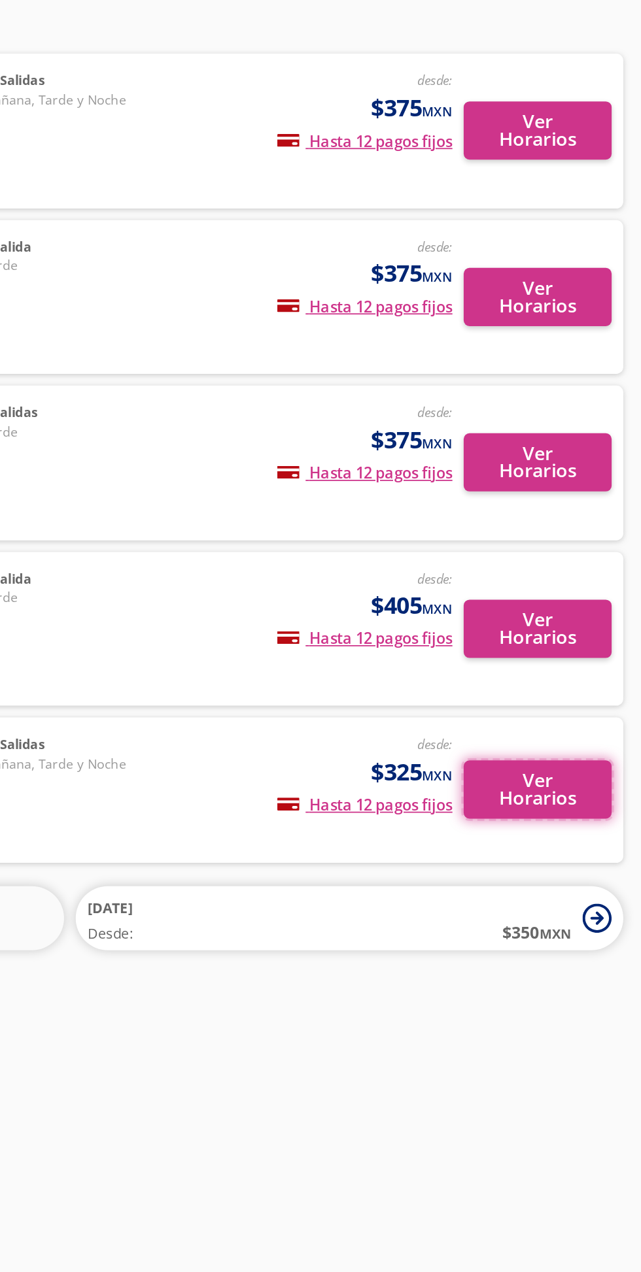
click at [582, 514] on button "Ver Horarios" at bounding box center [582, 514] width 83 height 33
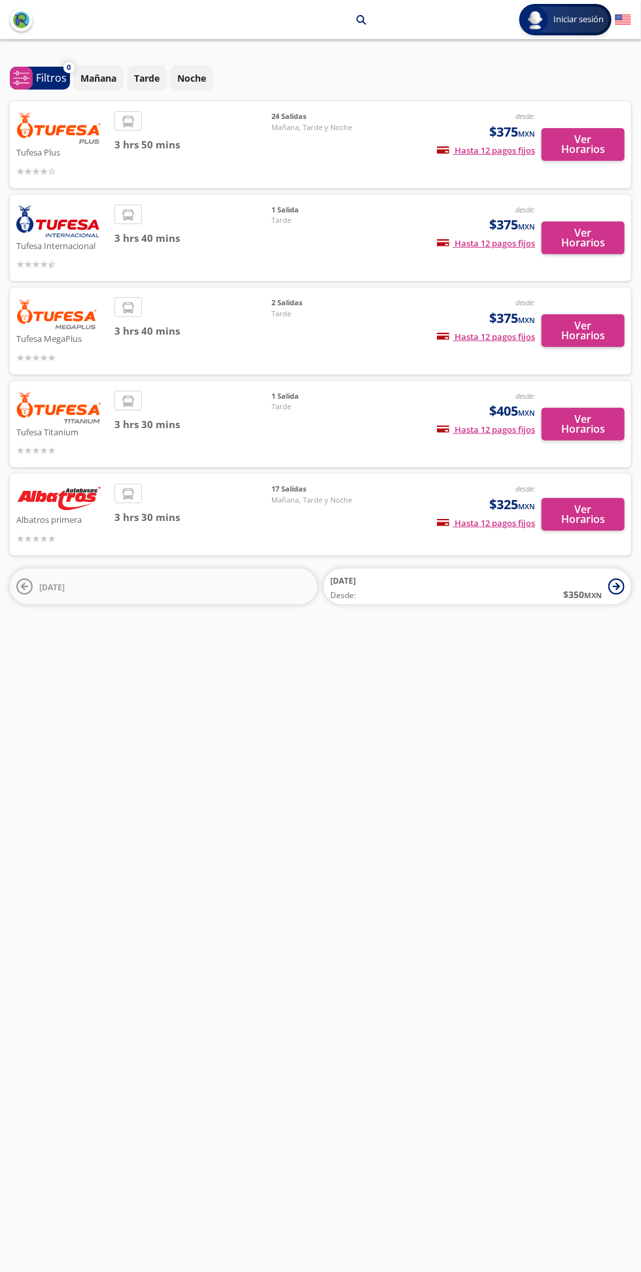
click at [80, 507] on img at bounding box center [58, 497] width 85 height 27
click at [592, 510] on button "Ver Horarios" at bounding box center [582, 514] width 83 height 33
